Goal: Task Accomplishment & Management: Complete application form

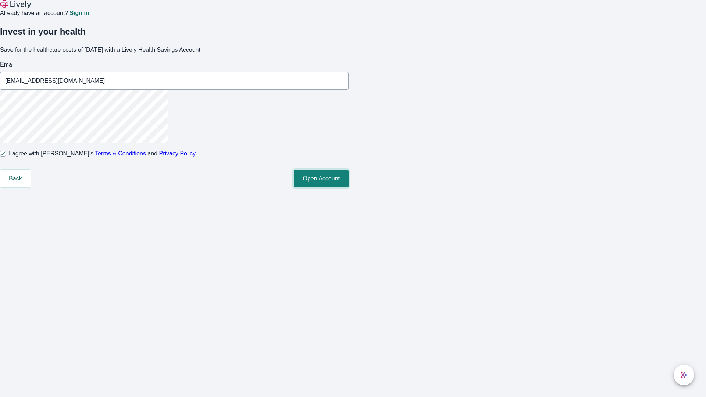
click at [348, 187] on button "Open Account" at bounding box center [321, 179] width 55 height 18
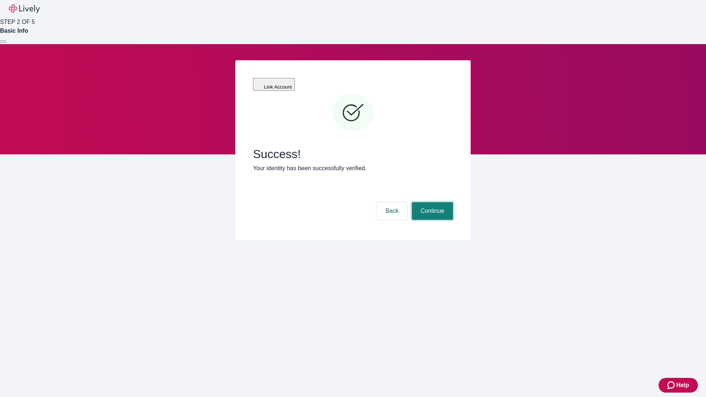
click at [431, 202] on button "Continue" at bounding box center [432, 211] width 41 height 18
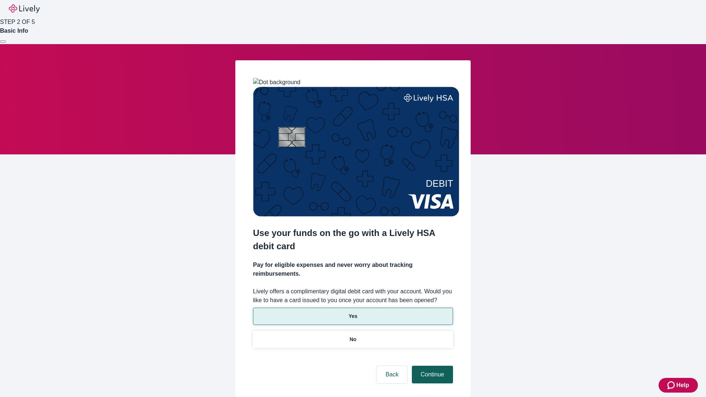
click at [352, 312] on p "Yes" at bounding box center [352, 316] width 9 height 8
click at [431, 366] on button "Continue" at bounding box center [432, 375] width 41 height 18
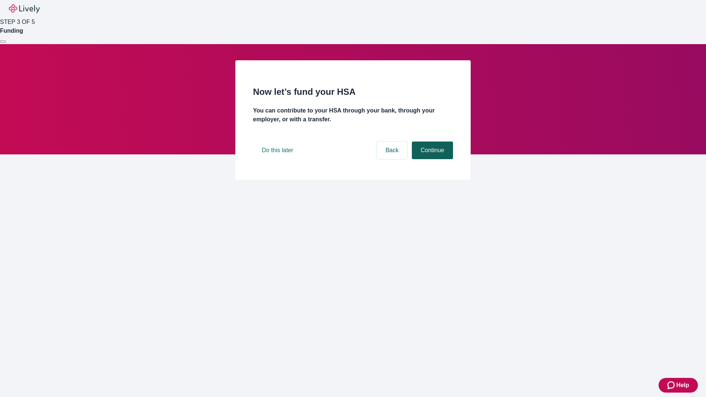
click at [431, 159] on button "Continue" at bounding box center [432, 150] width 41 height 18
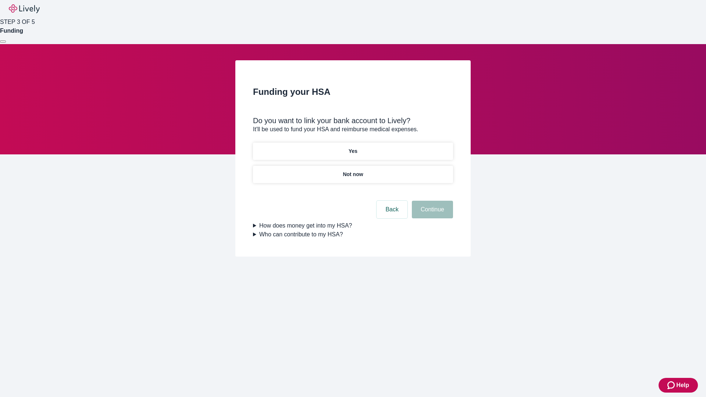
click at [352, 147] on p "Yes" at bounding box center [352, 151] width 9 height 8
click at [431, 201] on button "Continue" at bounding box center [432, 210] width 41 height 18
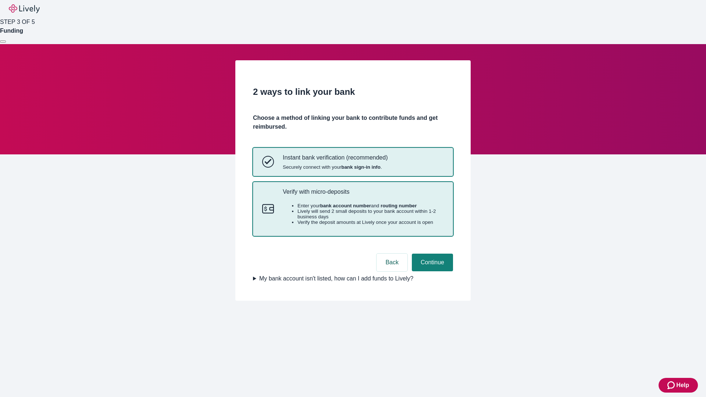
click at [363, 195] on p "Verify with micro-deposits" at bounding box center [363, 191] width 161 height 7
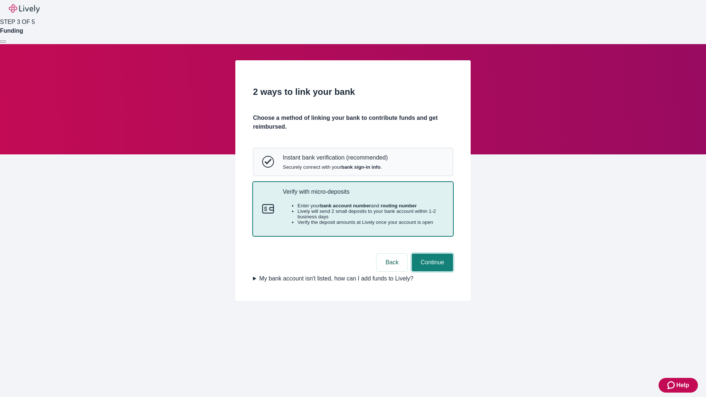
click at [431, 271] on button "Continue" at bounding box center [432, 263] width 41 height 18
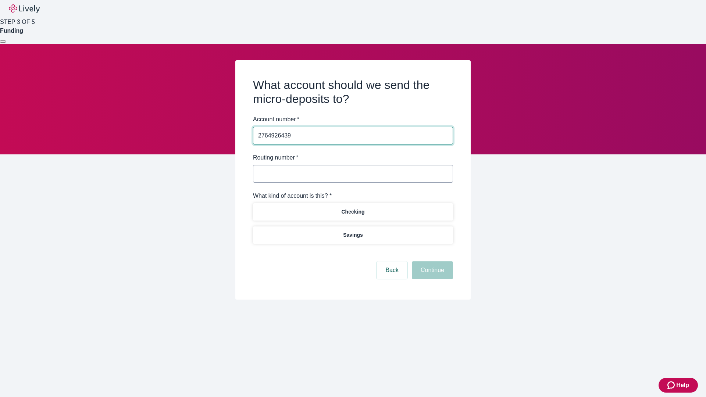
type input "2764926439"
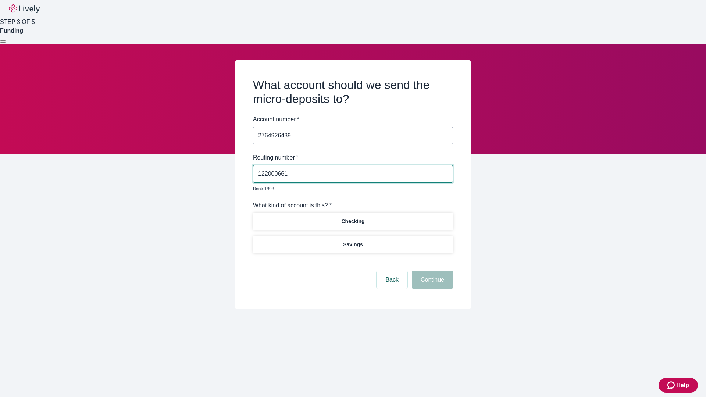
type input "122000661"
click at [352, 218] on p "Checking" at bounding box center [352, 222] width 23 height 8
click at [431, 271] on button "Continue" at bounding box center [432, 280] width 41 height 18
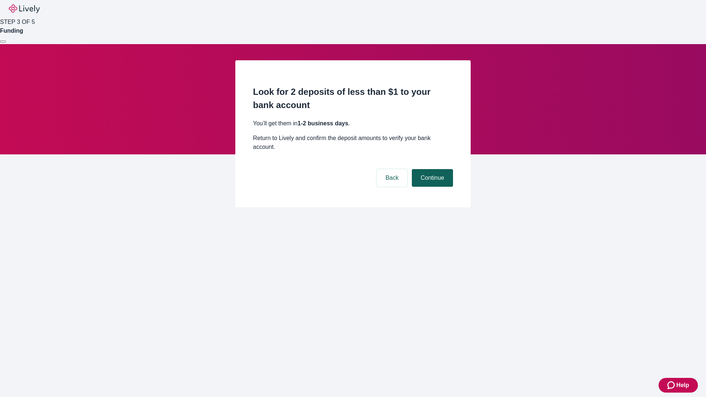
click at [431, 169] on button "Continue" at bounding box center [432, 178] width 41 height 18
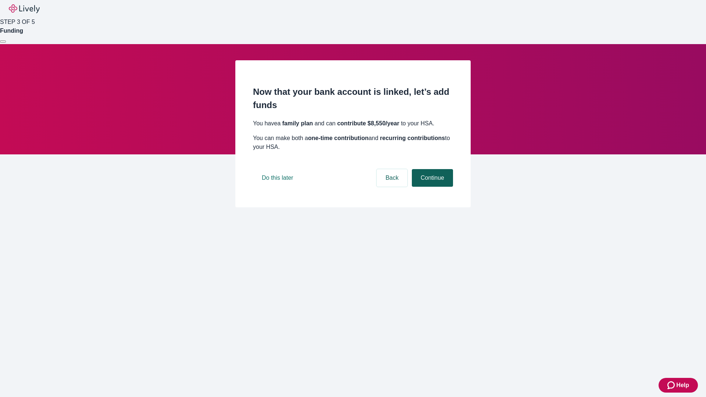
click at [431, 187] on button "Continue" at bounding box center [432, 178] width 41 height 18
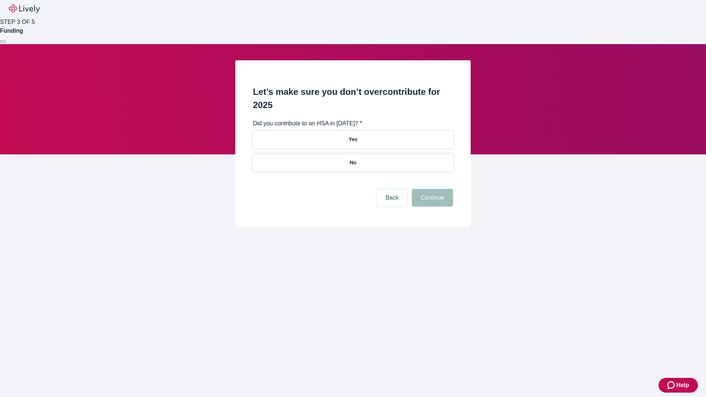
click at [352, 159] on p "No" at bounding box center [353, 163] width 7 height 8
click at [431, 189] on button "Continue" at bounding box center [432, 198] width 41 height 18
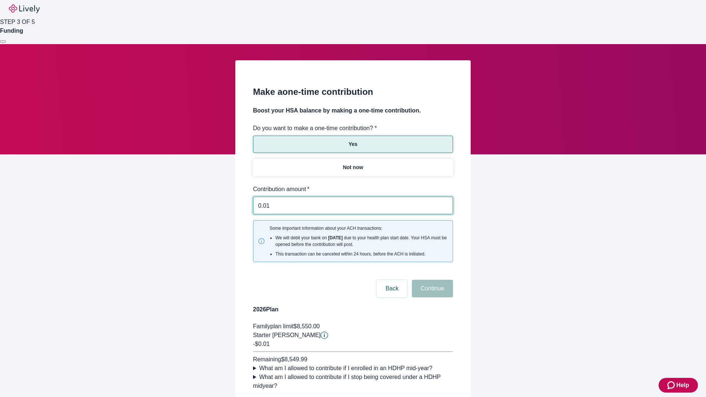
type input "0.01"
click at [431, 280] on button "Continue" at bounding box center [432, 289] width 41 height 18
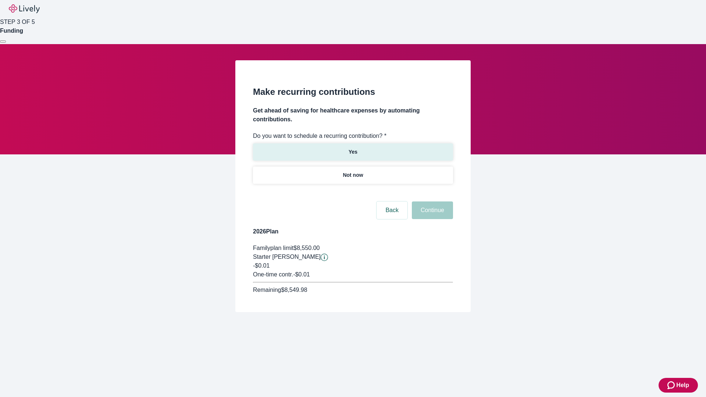
click at [352, 148] on p "Yes" at bounding box center [352, 152] width 9 height 8
click at [352, 193] on body "Help STEP 3 OF 5 Funding Make recurring contributions Get ahead of saving for h…" at bounding box center [353, 173] width 706 height 347
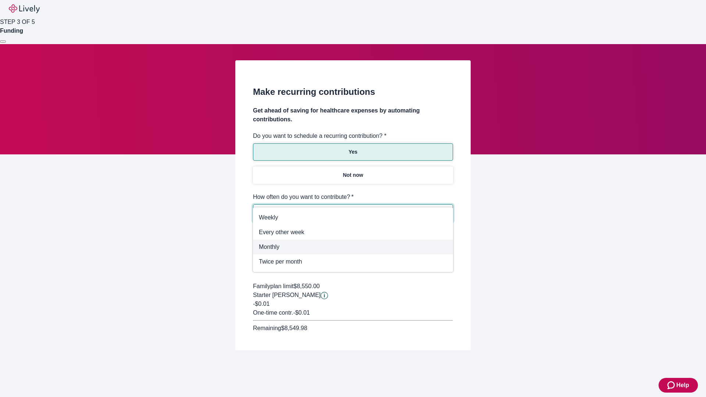
click at [353, 247] on span "Monthly" at bounding box center [353, 247] width 188 height 9
type input "Monthly"
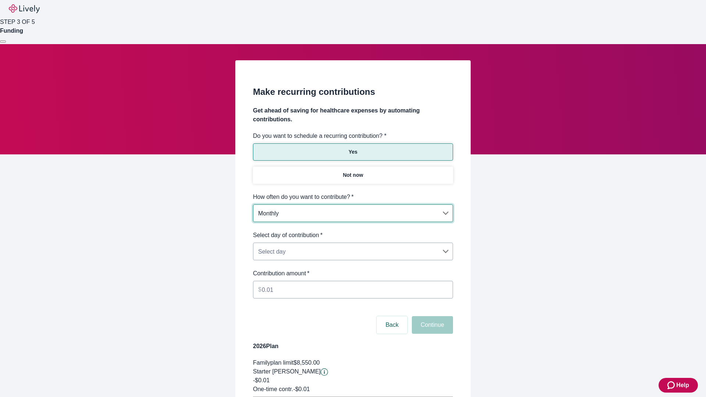
click at [352, 231] on body "Help STEP 3 OF 5 Funding Make recurring contributions Get ahead of saving for h…" at bounding box center [353, 231] width 706 height 462
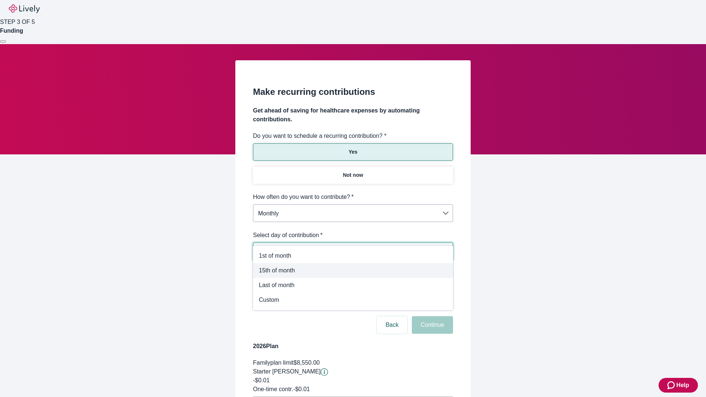
click at [353, 270] on span "15th of month" at bounding box center [353, 270] width 188 height 9
type input "Monthly15th"
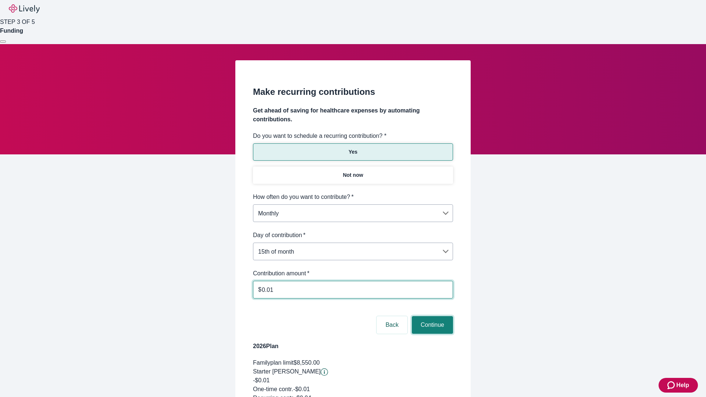
click at [431, 316] on button "Continue" at bounding box center [432, 325] width 41 height 18
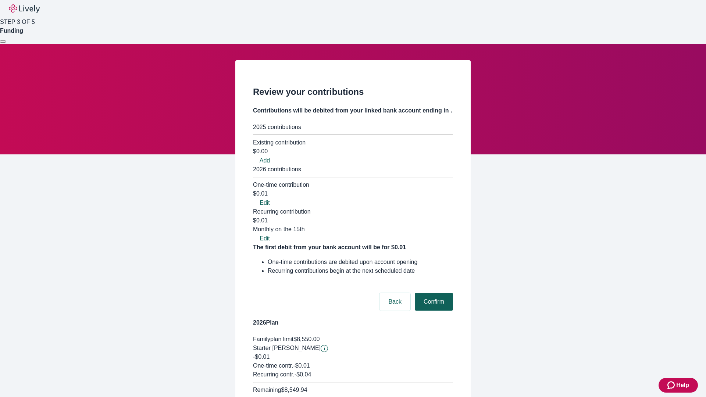
click at [433, 293] on button "Confirm" at bounding box center [434, 302] width 38 height 18
